Goal: Task Accomplishment & Management: Use online tool/utility

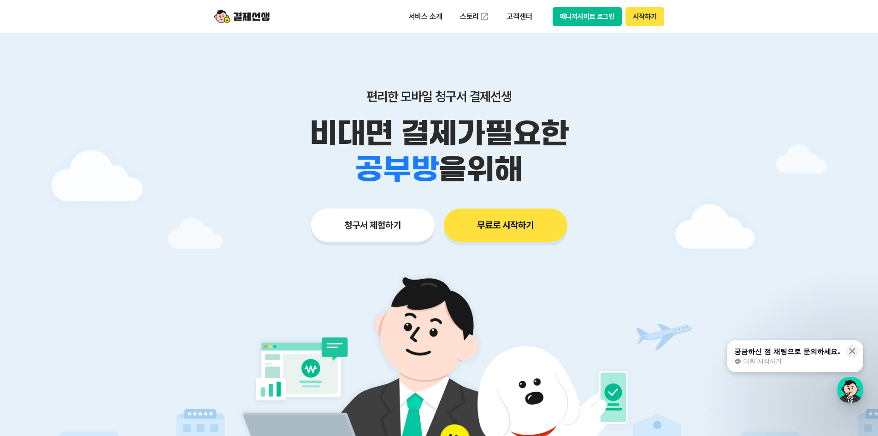
click at [607, 12] on button "매니저사이트 로그인" at bounding box center [588, 16] width 70 height 19
click at [575, 15] on button "매니저사이트 로그인" at bounding box center [588, 16] width 70 height 19
click at [562, 15] on button "매니저사이트 로그인" at bounding box center [588, 16] width 70 height 19
click at [595, 12] on button "매니저사이트 로그인" at bounding box center [588, 16] width 70 height 19
click at [593, 18] on button "매니저사이트 로그인" at bounding box center [588, 16] width 70 height 19
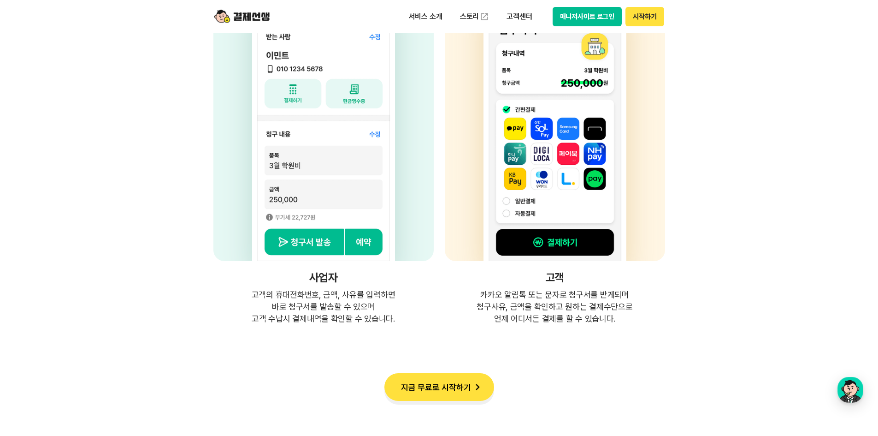
scroll to position [2352, 0]
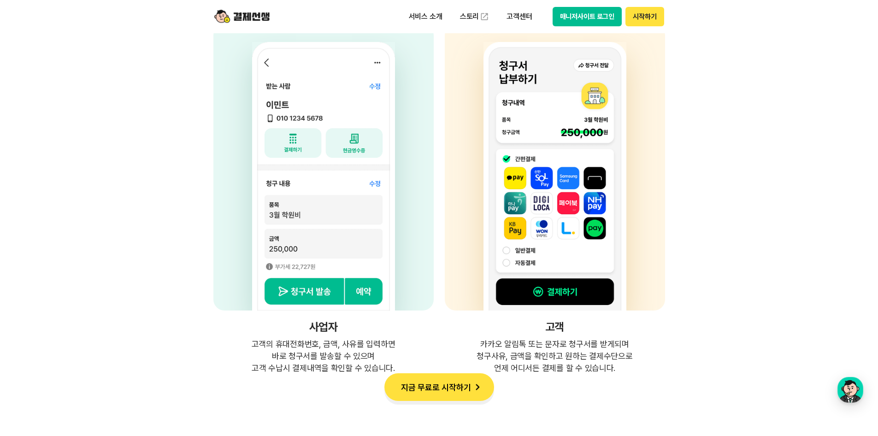
click at [617, 15] on button "매니저사이트 로그인" at bounding box center [588, 16] width 70 height 19
click at [570, 17] on button "매니저사이트 로그인" at bounding box center [588, 16] width 70 height 19
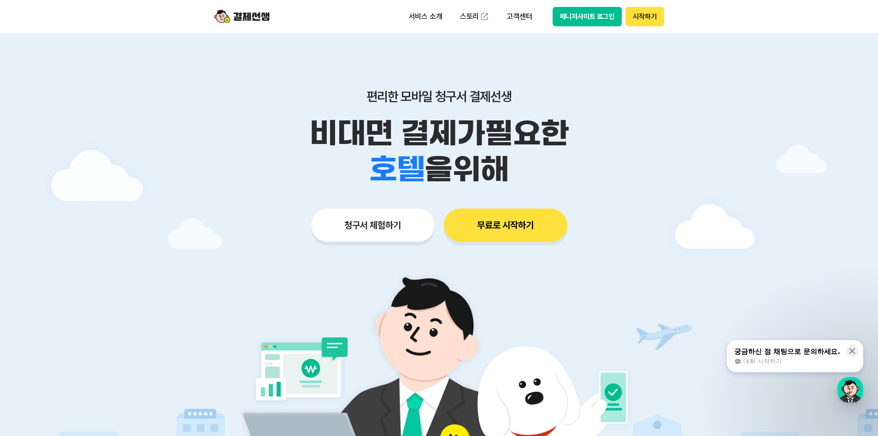
click at [637, 16] on button "시작하기" at bounding box center [645, 16] width 38 height 19
click at [395, 222] on button "청구서 체험하기" at bounding box center [373, 224] width 124 height 33
